Goal: Task Accomplishment & Management: Use online tool/utility

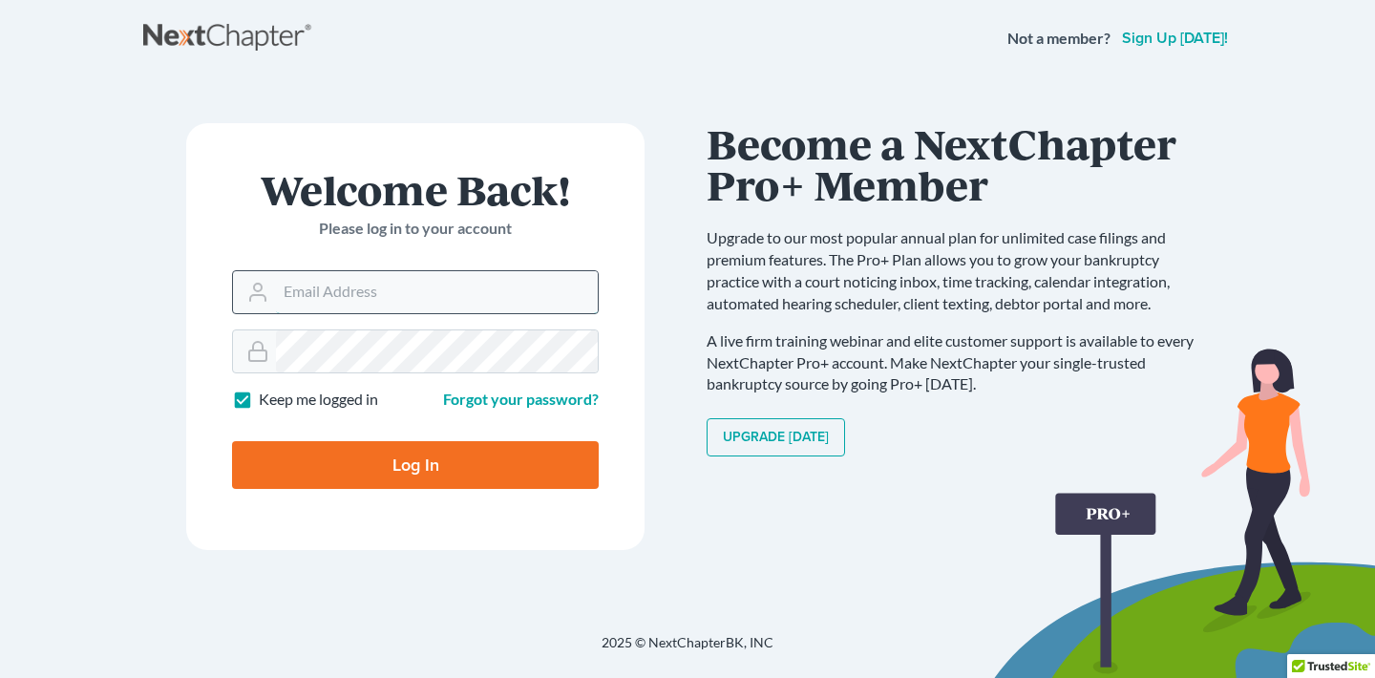
click at [420, 294] on input "Email Address" at bounding box center [437, 292] width 322 height 42
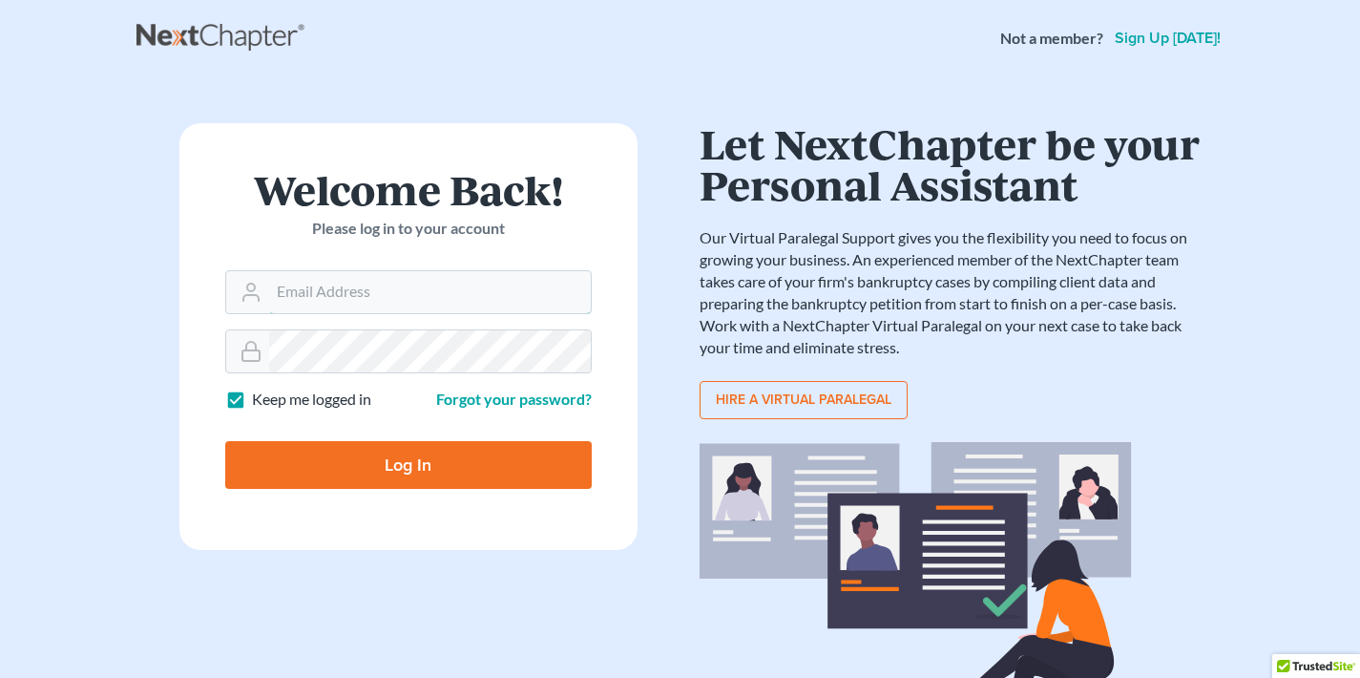
type input "chris@jenleelaw.com"
click at [418, 466] on input "Log In" at bounding box center [408, 465] width 367 height 48
type input "Thinking..."
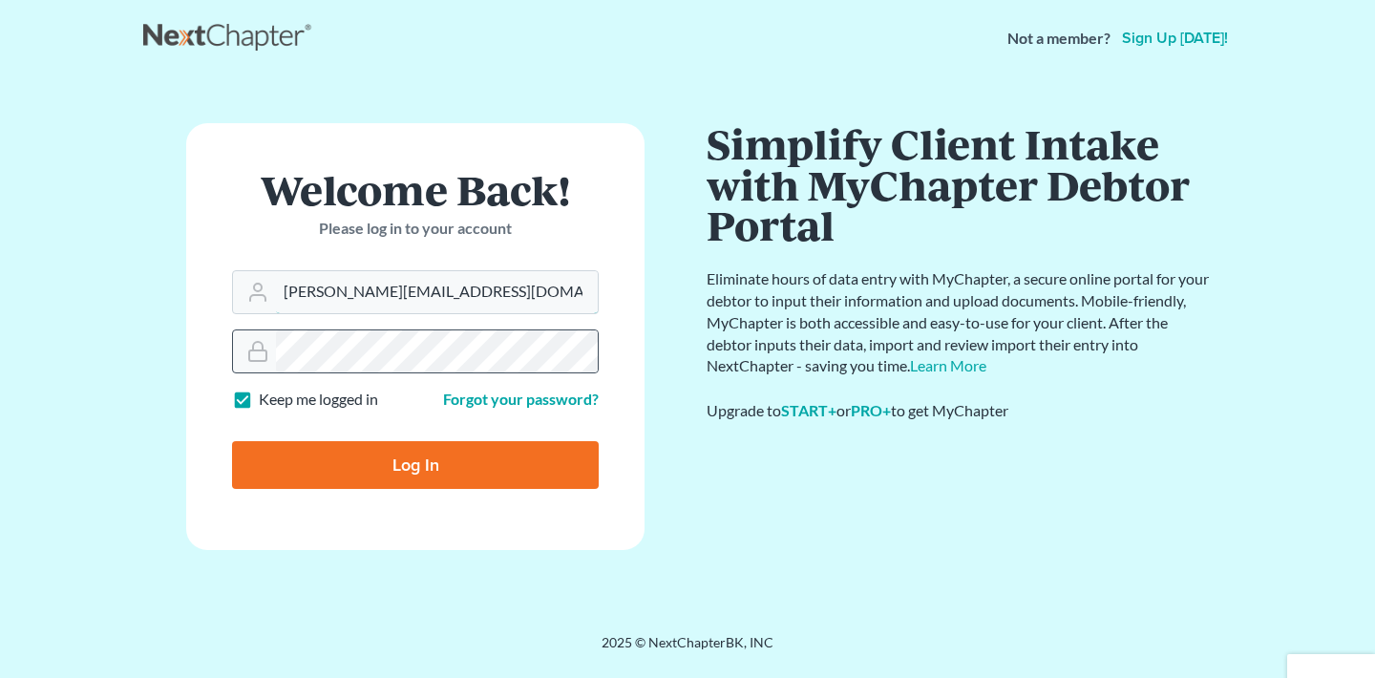
type input "[PERSON_NAME][EMAIL_ADDRESS][DOMAIN_NAME]"
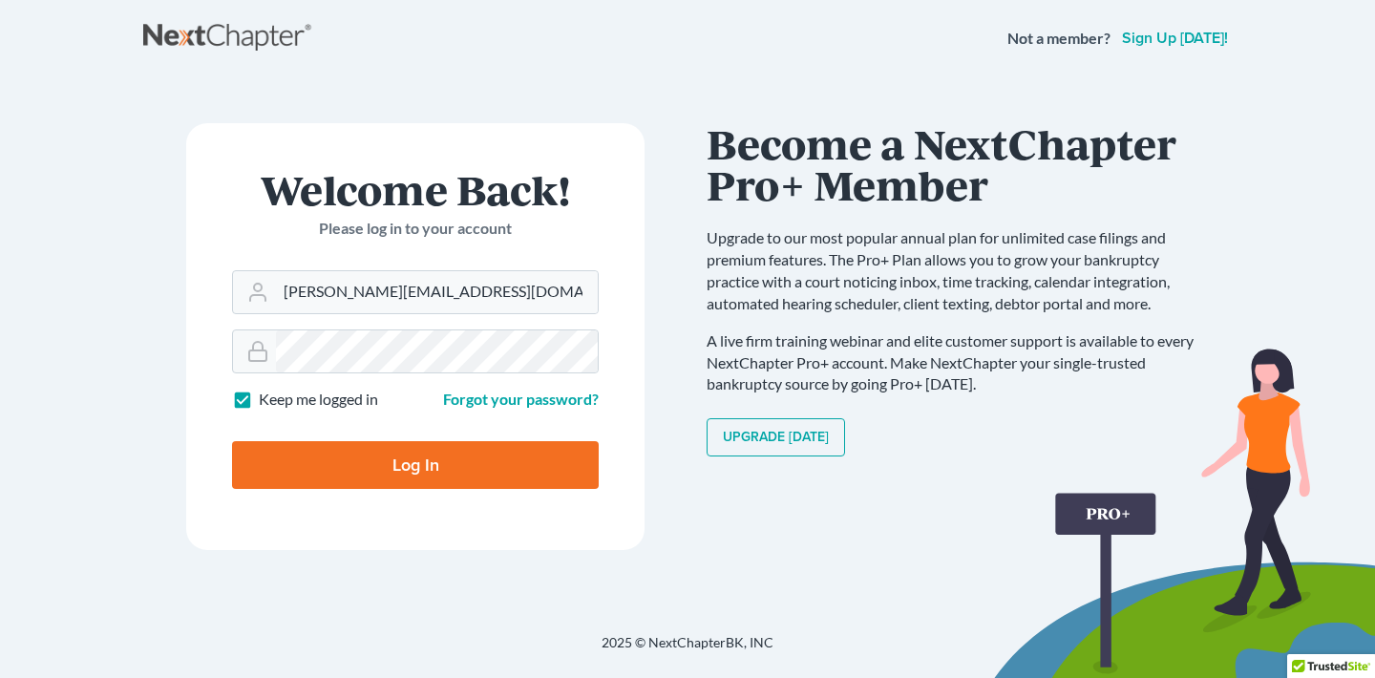
click at [398, 467] on input "Log In" at bounding box center [415, 465] width 367 height 48
type input "Thinking..."
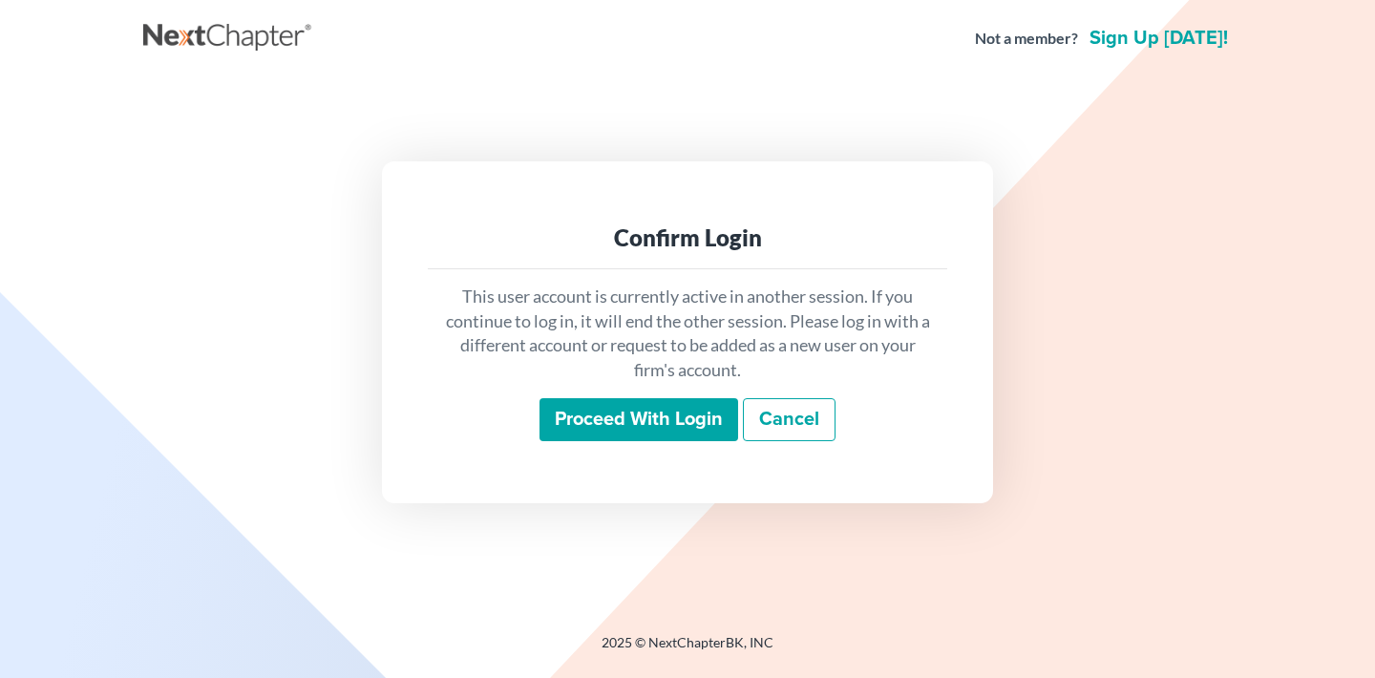
click at [669, 419] on input "Proceed with login" at bounding box center [638, 420] width 199 height 44
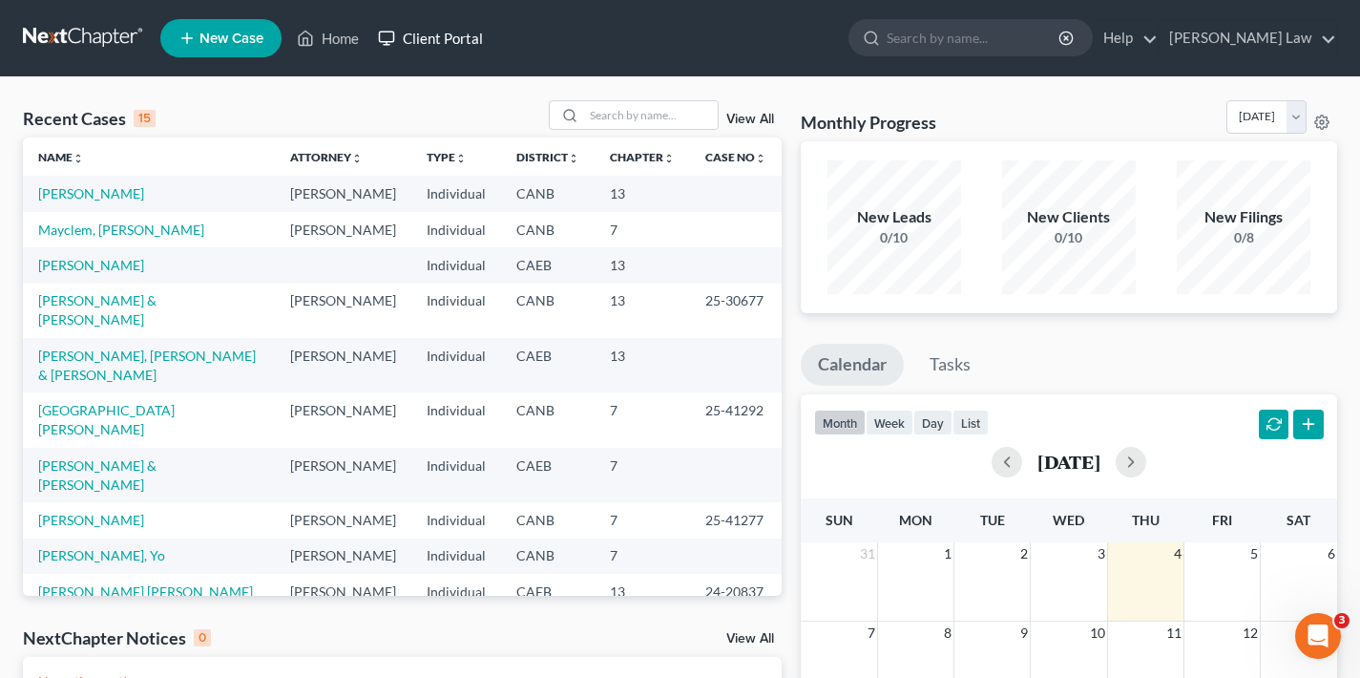
click at [451, 39] on link "Client Portal" at bounding box center [431, 38] width 124 height 34
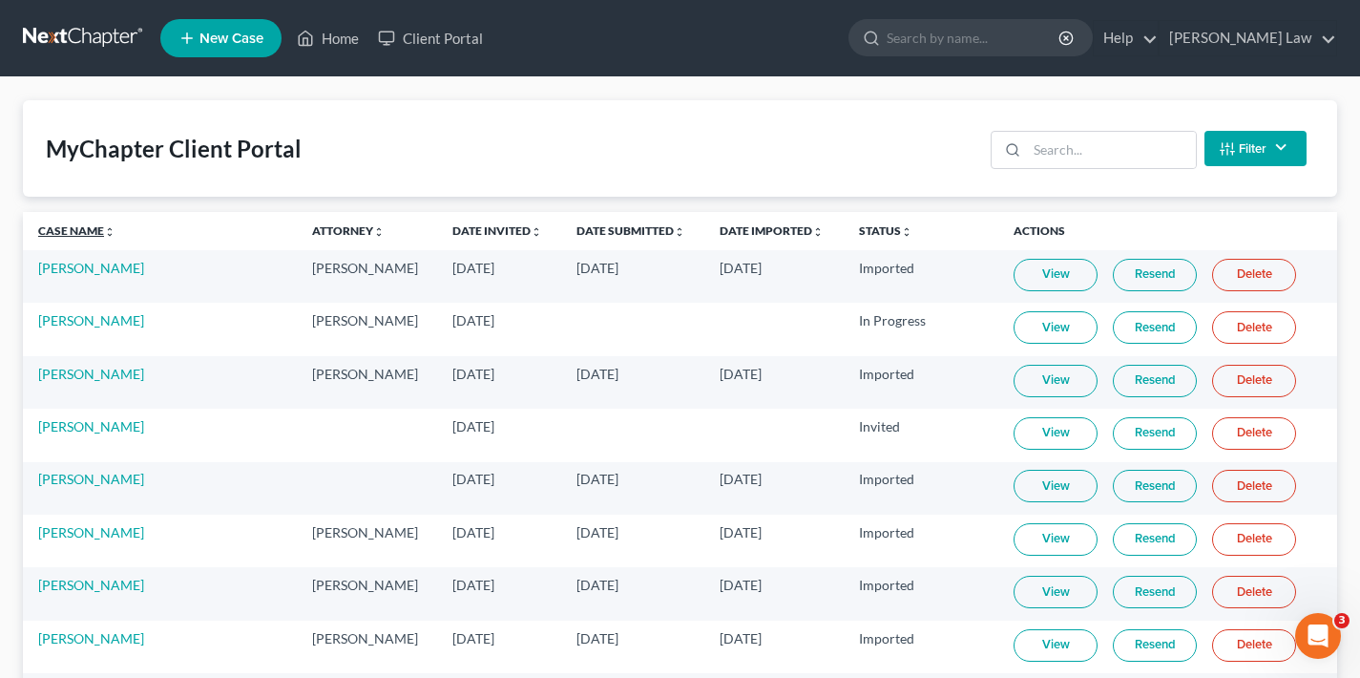
click at [69, 234] on link "Case Name unfold_more expand_more expand_less" at bounding box center [76, 230] width 77 height 14
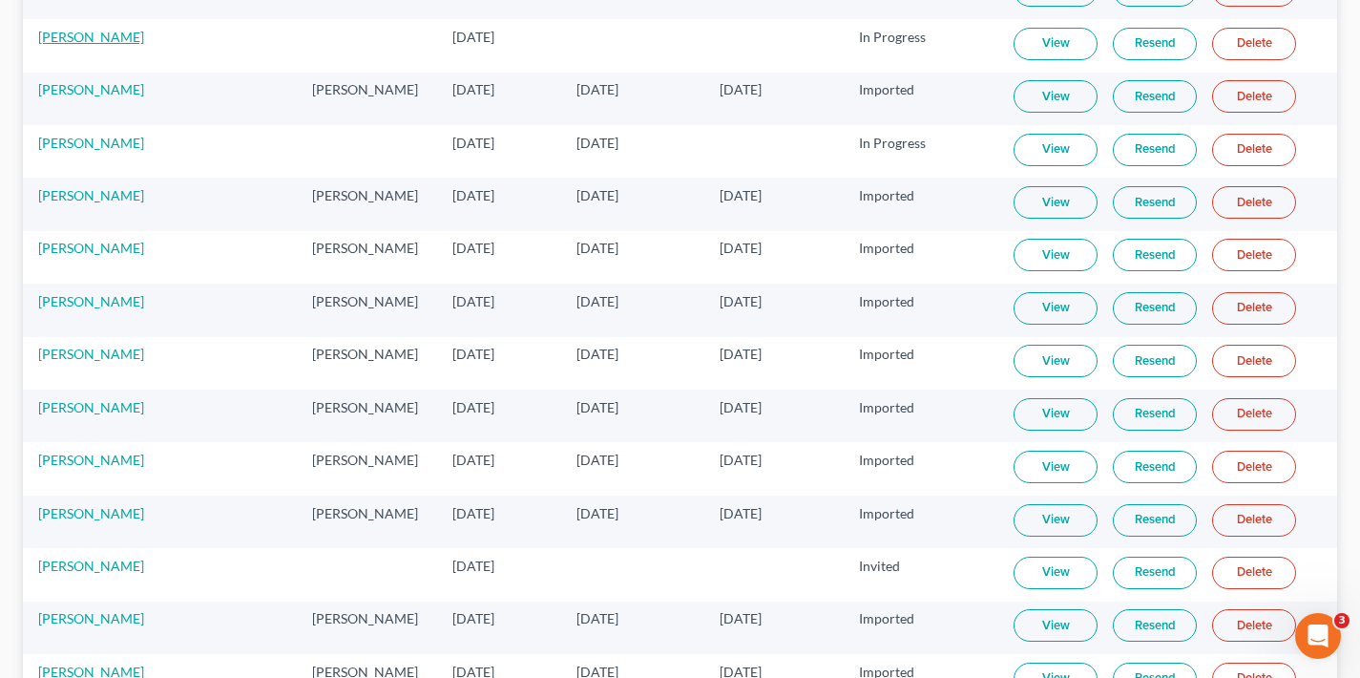
scroll to position [4635, 0]
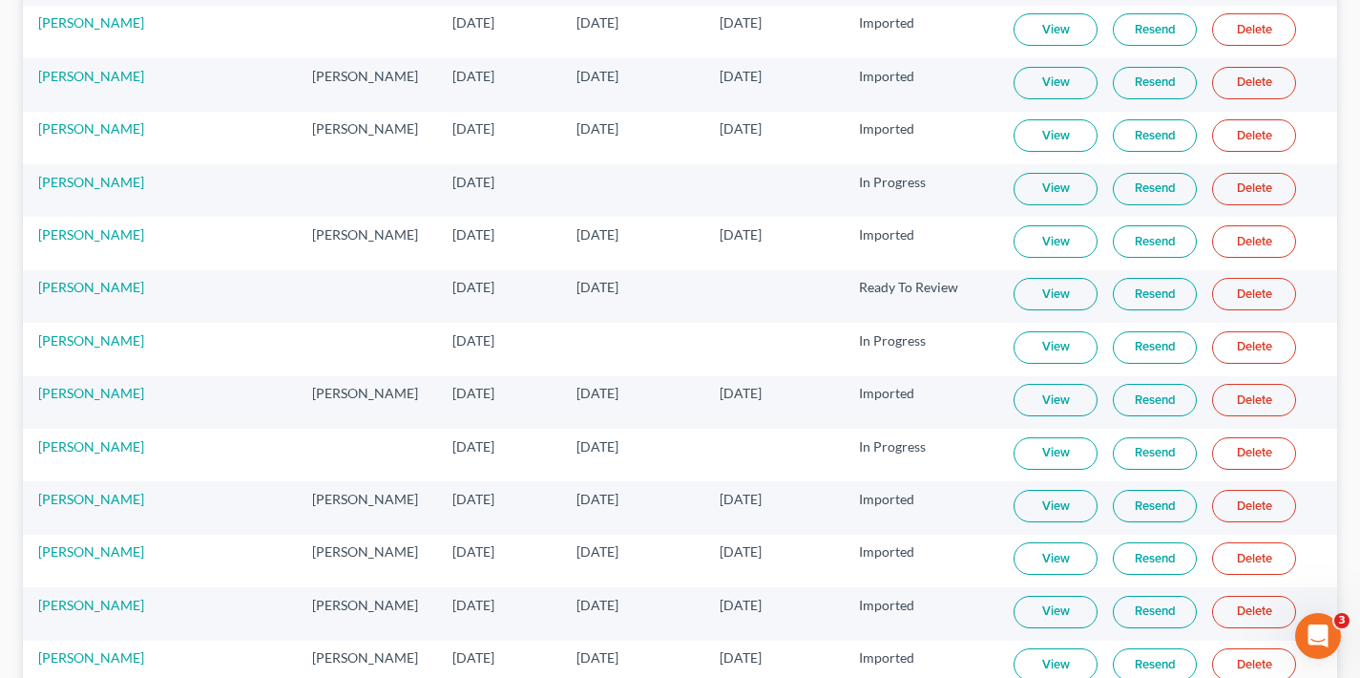
click at [1052, 292] on link "View" at bounding box center [1056, 294] width 84 height 32
